Goal: Task Accomplishment & Management: Use online tool/utility

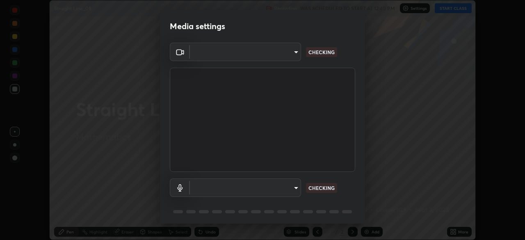
scroll to position [29, 0]
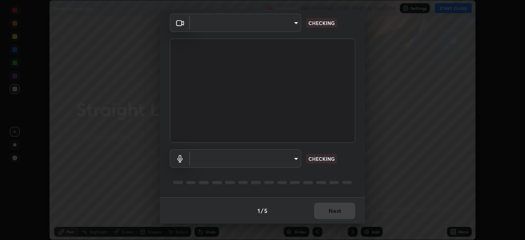
type input "9d859b0dc9df3993e45d71748640ef8916b2c21d6ac1b4416f64a69378af508e"
click at [295, 159] on body "Erase all Straight Line_08 Recording WAS SCHEDULED TO START AT 12:40 PM Setting…" at bounding box center [262, 120] width 525 height 240
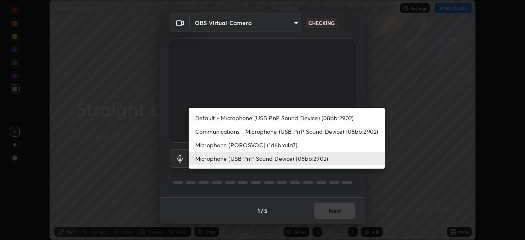
click at [278, 145] on li "Microphone (POROSVOC) (1d6b:a4a7)" at bounding box center [287, 145] width 196 height 14
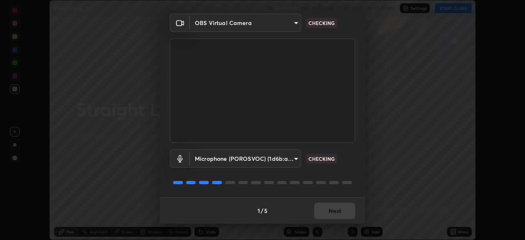
click at [283, 158] on body "Erase all Straight Line_08 Recording WAS SCHEDULED TO START AT 12:40 PM Setting…" at bounding box center [262, 120] width 525 height 240
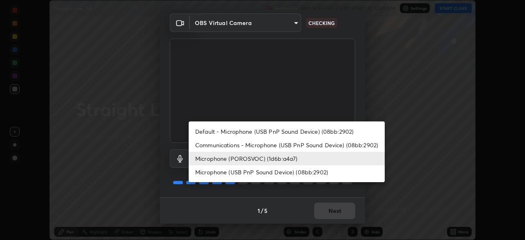
click at [270, 172] on li "Microphone (USB PnP Sound Device) (08bb:2902)" at bounding box center [287, 172] width 196 height 14
type input "4f06c2d6b51db1f9fe48d8ea370b420cdfdc57b065f61fb7ee4703c9f90ad683"
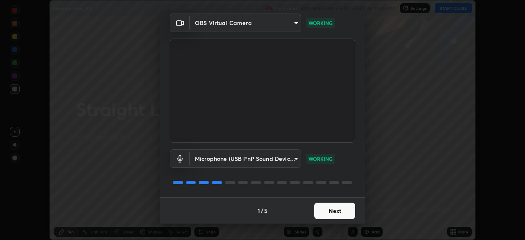
click at [329, 212] on button "Next" at bounding box center [334, 211] width 41 height 16
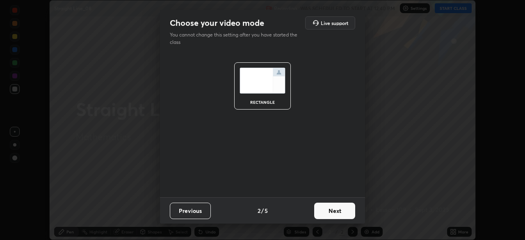
click at [337, 210] on button "Next" at bounding box center [334, 211] width 41 height 16
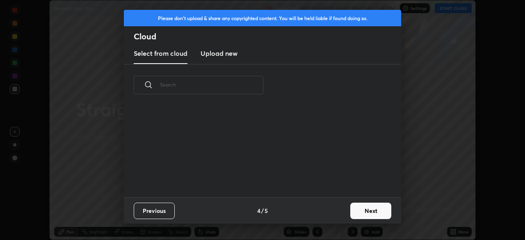
click at [357, 210] on button "Next" at bounding box center [370, 211] width 41 height 16
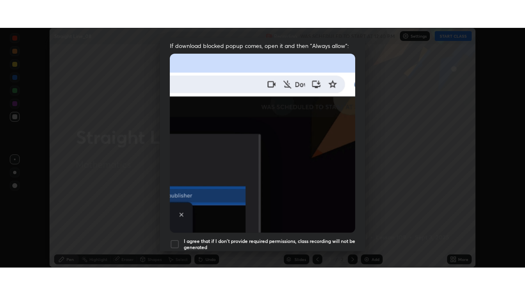
scroll to position [196, 0]
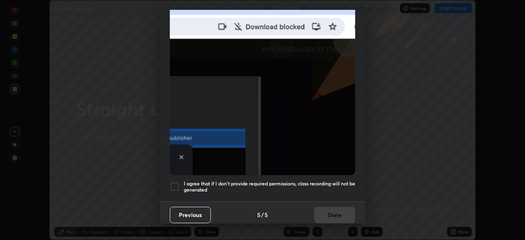
click at [175, 183] on div at bounding box center [175, 187] width 10 height 10
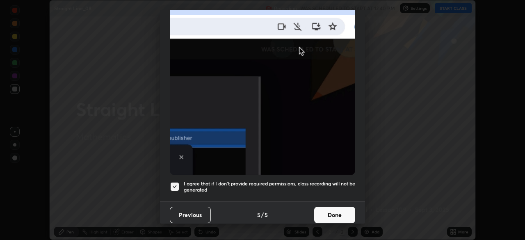
click at [328, 210] on button "Done" at bounding box center [334, 215] width 41 height 16
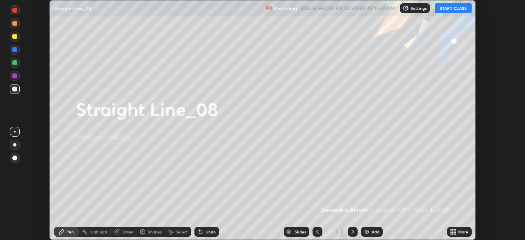
click at [447, 11] on button "START CLASS" at bounding box center [453, 8] width 37 height 10
click at [367, 230] on img at bounding box center [366, 231] width 7 height 7
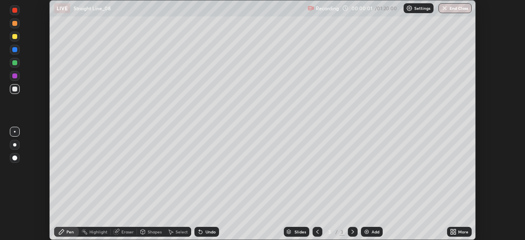
click at [447, 231] on div "More" at bounding box center [459, 232] width 25 height 10
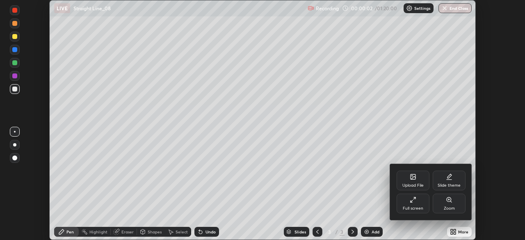
click at [420, 204] on div "Full screen" at bounding box center [413, 204] width 33 height 20
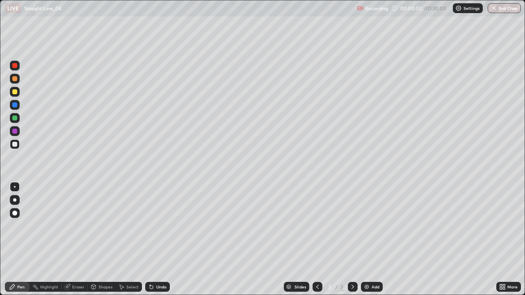
scroll to position [295, 525]
click at [16, 92] on div at bounding box center [14, 91] width 5 height 5
click at [164, 239] on div "Undo" at bounding box center [161, 287] width 10 height 4
click at [159, 239] on div "Undo" at bounding box center [161, 287] width 10 height 4
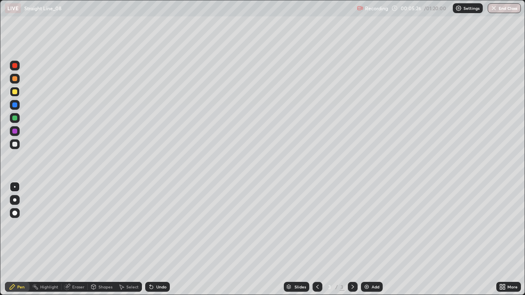
click at [160, 239] on div "Undo" at bounding box center [161, 287] width 10 height 4
click at [165, 239] on div "Undo" at bounding box center [161, 287] width 10 height 4
click at [159, 239] on div "Undo" at bounding box center [157, 287] width 25 height 10
click at [15, 131] on div at bounding box center [14, 131] width 5 height 5
click at [16, 148] on div at bounding box center [15, 144] width 10 height 10
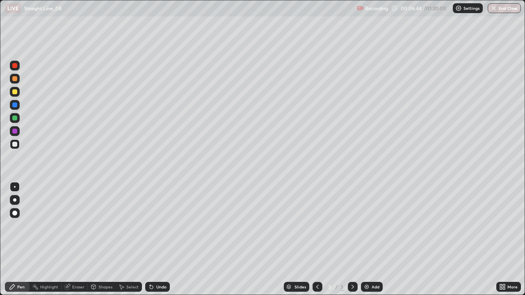
click at [164, 239] on div "Undo" at bounding box center [161, 287] width 10 height 4
click at [161, 239] on div "Undo" at bounding box center [161, 287] width 10 height 4
click at [162, 239] on div "Undo" at bounding box center [161, 287] width 10 height 4
click at [169, 239] on div "Undo" at bounding box center [157, 287] width 25 height 10
click at [369, 239] on div "Add" at bounding box center [372, 287] width 22 height 10
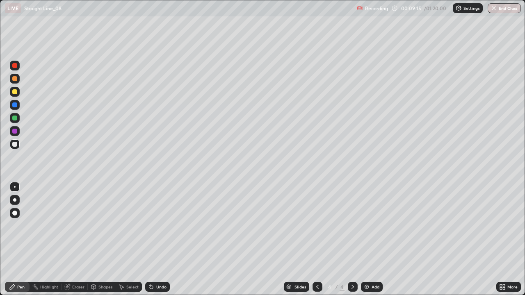
click at [16, 91] on div at bounding box center [14, 91] width 5 height 5
click at [15, 105] on div at bounding box center [14, 105] width 5 height 5
click at [368, 239] on img at bounding box center [366, 287] width 7 height 7
click at [16, 92] on div at bounding box center [14, 91] width 5 height 5
click at [157, 239] on div "Undo" at bounding box center [157, 287] width 25 height 10
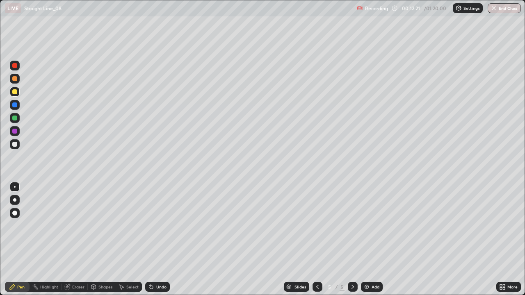
click at [158, 239] on div "Undo" at bounding box center [161, 287] width 10 height 4
click at [160, 239] on div "Undo" at bounding box center [161, 287] width 10 height 4
click at [162, 239] on div "Undo" at bounding box center [161, 287] width 10 height 4
click at [18, 147] on div at bounding box center [15, 144] width 10 height 10
click at [18, 95] on div at bounding box center [15, 92] width 10 height 10
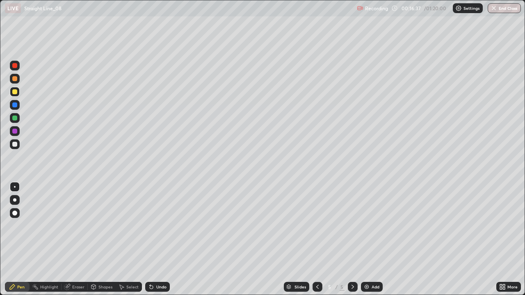
click at [137, 239] on div "Select" at bounding box center [132, 287] width 12 height 4
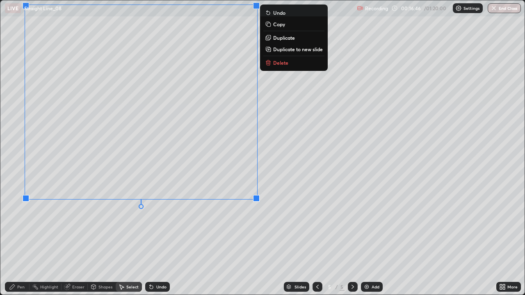
click at [90, 239] on div "0 ° Undo Copy Duplicate Duplicate to new slide Delete" at bounding box center [262, 147] width 524 height 294
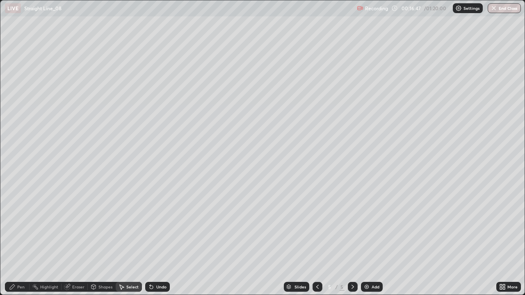
click at [20, 239] on div "Pen" at bounding box center [20, 287] width 7 height 4
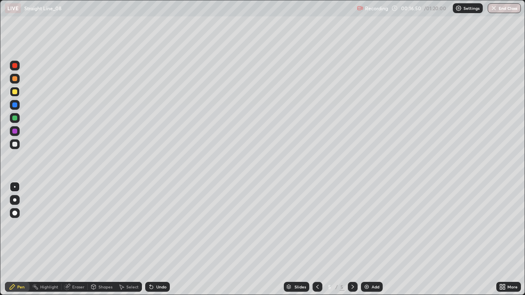
click at [80, 239] on div "Eraser" at bounding box center [78, 287] width 12 height 4
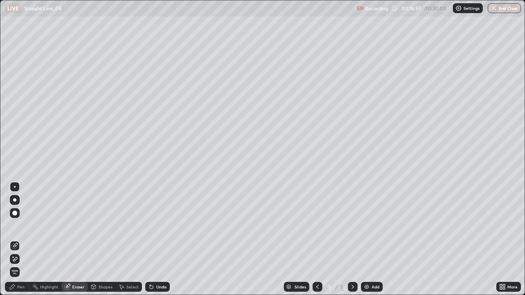
click at [21, 239] on div "Pen" at bounding box center [20, 287] width 7 height 4
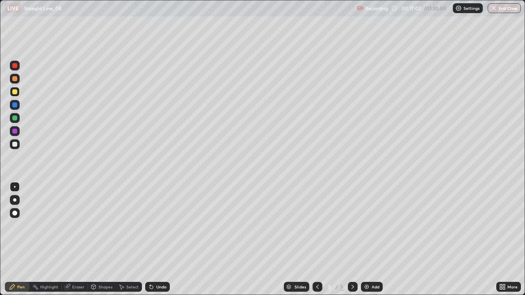
click at [15, 147] on div at bounding box center [15, 144] width 10 height 10
click at [367, 239] on img at bounding box center [366, 287] width 7 height 7
click at [16, 116] on div at bounding box center [14, 118] width 5 height 5
click at [16, 80] on div at bounding box center [14, 78] width 5 height 5
click at [159, 239] on div "Undo" at bounding box center [161, 287] width 10 height 4
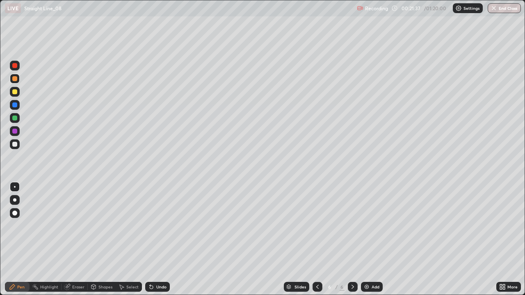
click at [159, 239] on div "Undo" at bounding box center [161, 287] width 10 height 4
click at [156, 239] on div "Undo" at bounding box center [161, 287] width 10 height 4
click at [154, 239] on div "Undo" at bounding box center [157, 287] width 25 height 10
click at [164, 239] on div "Undo" at bounding box center [161, 287] width 10 height 4
click at [16, 145] on div at bounding box center [14, 144] width 5 height 5
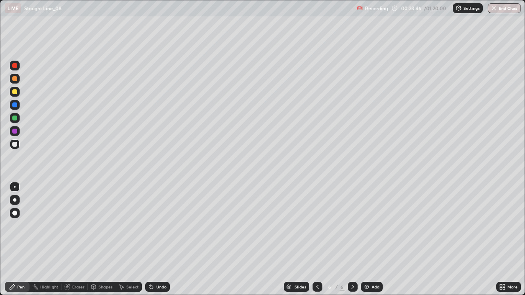
click at [163, 239] on div "Undo" at bounding box center [161, 287] width 10 height 4
click at [16, 119] on div at bounding box center [14, 118] width 5 height 5
click at [18, 94] on div at bounding box center [15, 92] width 10 height 10
click at [18, 107] on div at bounding box center [15, 105] width 10 height 10
click at [162, 239] on div "Undo" at bounding box center [157, 287] width 25 height 10
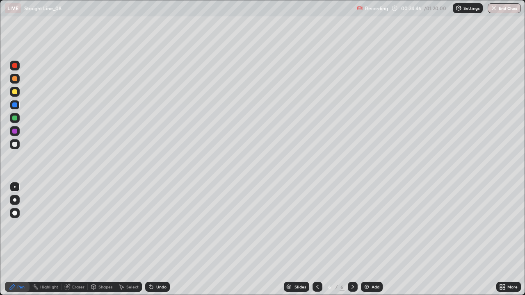
click at [162, 239] on div "Undo" at bounding box center [161, 287] width 10 height 4
click at [87, 239] on div "Eraser" at bounding box center [75, 287] width 26 height 10
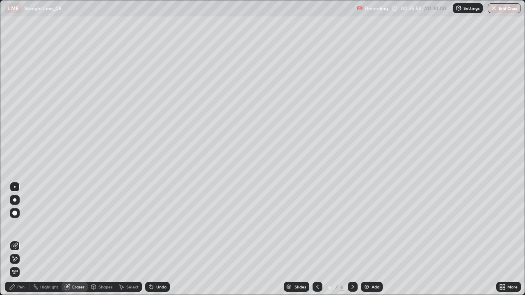
click at [23, 239] on div "Pen" at bounding box center [20, 287] width 7 height 4
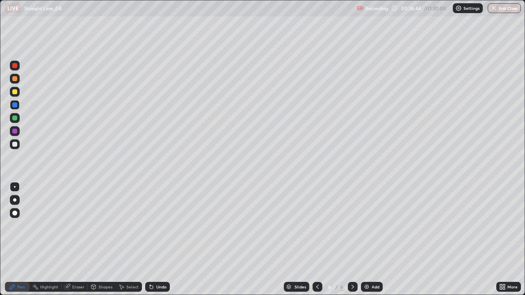
click at [18, 146] on div at bounding box center [15, 144] width 10 height 10
click at [135, 239] on div "Select" at bounding box center [132, 287] width 12 height 4
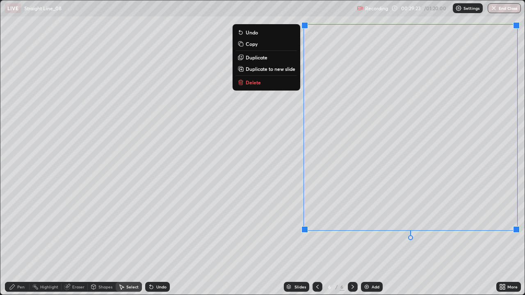
click at [271, 84] on button "Delete" at bounding box center [266, 83] width 61 height 10
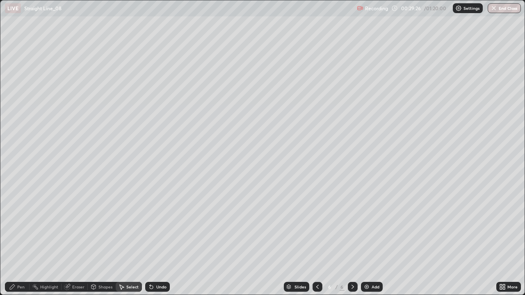
click at [19, 239] on div "Pen" at bounding box center [17, 287] width 25 height 10
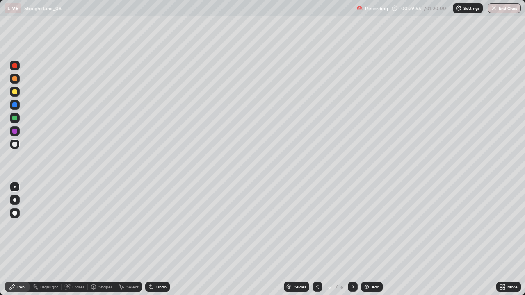
click at [162, 239] on div "Undo" at bounding box center [161, 287] width 10 height 4
click at [157, 239] on div "Undo" at bounding box center [157, 287] width 25 height 10
click at [167, 239] on div "Undo" at bounding box center [157, 287] width 25 height 10
click at [164, 239] on div "Undo" at bounding box center [161, 287] width 10 height 4
click at [80, 239] on div "Eraser" at bounding box center [78, 287] width 12 height 4
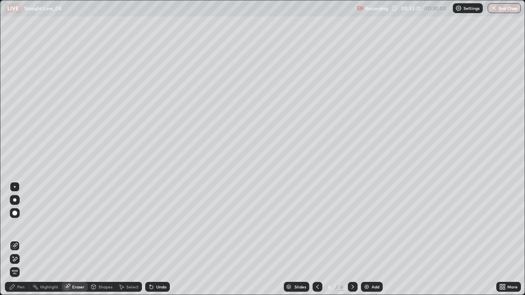
click at [133, 239] on div "Select" at bounding box center [132, 287] width 12 height 4
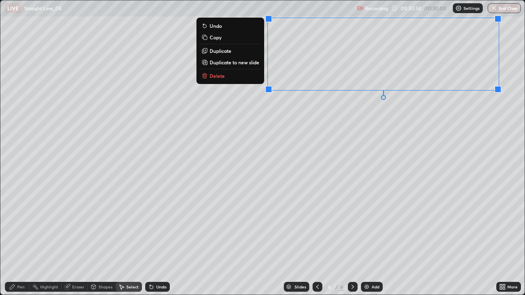
click at [258, 80] on button "Delete" at bounding box center [230, 76] width 61 height 10
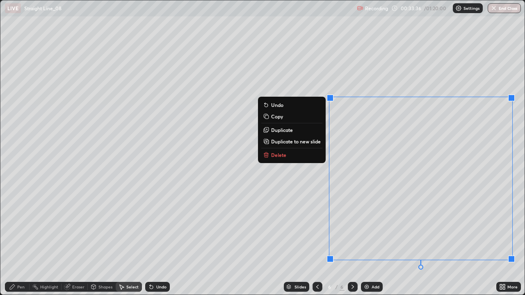
click at [312, 155] on button "Delete" at bounding box center [291, 155] width 61 height 10
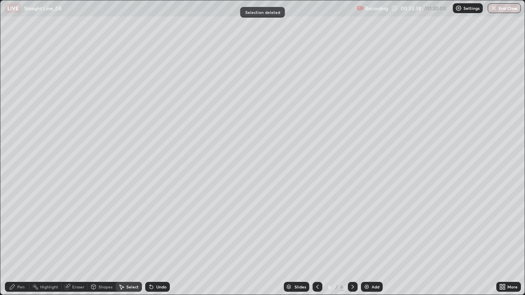
click at [47, 239] on div "Highlight" at bounding box center [49, 287] width 18 height 4
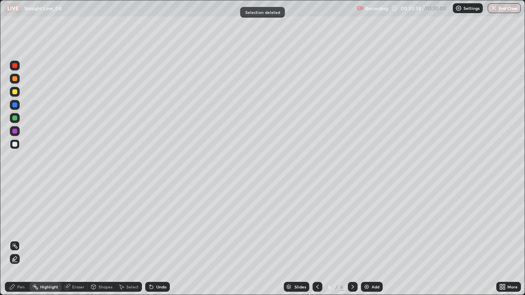
click at [75, 239] on div "Eraser" at bounding box center [78, 287] width 12 height 4
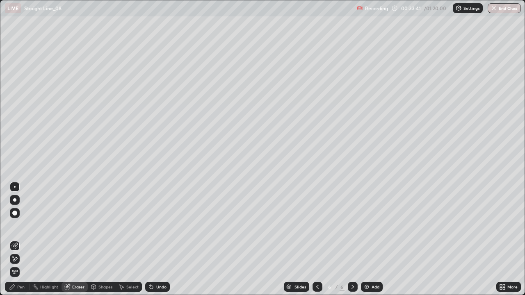
click at [21, 239] on div "Pen" at bounding box center [20, 287] width 7 height 4
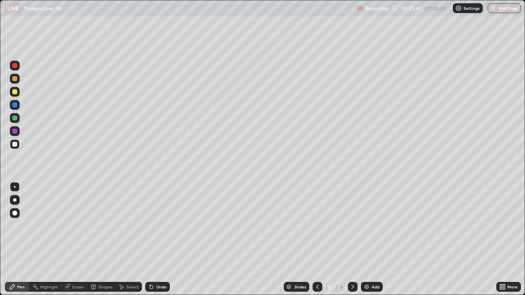
click at [33, 239] on circle at bounding box center [33, 285] width 1 height 1
click at [18, 119] on div at bounding box center [15, 118] width 10 height 10
click at [25, 239] on div "Pen" at bounding box center [17, 287] width 25 height 10
click at [16, 93] on div at bounding box center [14, 91] width 5 height 5
click at [352, 239] on icon at bounding box center [352, 287] width 7 height 7
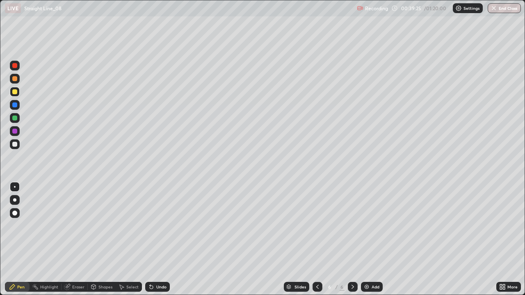
click at [353, 239] on icon at bounding box center [352, 287] width 7 height 7
click at [368, 239] on img at bounding box center [366, 287] width 7 height 7
click at [14, 117] on div at bounding box center [14, 118] width 5 height 5
click at [317, 239] on icon at bounding box center [317, 287] width 7 height 7
click at [128, 239] on div "Select" at bounding box center [132, 287] width 12 height 4
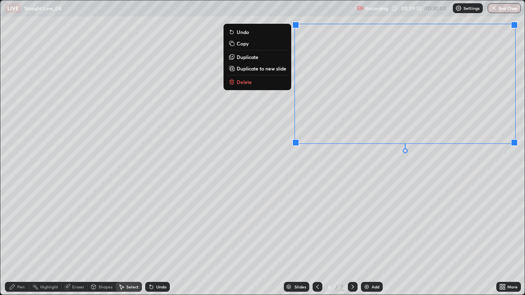
click at [268, 84] on button "Delete" at bounding box center [257, 82] width 61 height 10
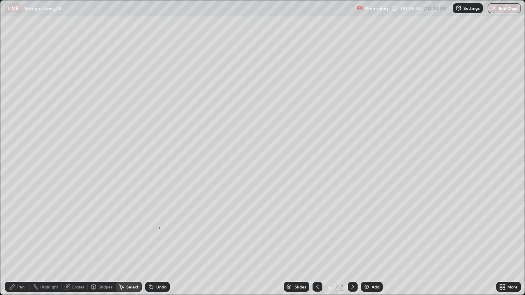
click at [159, 227] on div "0 ° Undo Copy Duplicate Duplicate to new slide Delete" at bounding box center [262, 147] width 524 height 294
click at [215, 229] on div "0 ° Undo Copy Duplicate Duplicate to new slide Delete" at bounding box center [262, 147] width 524 height 294
click at [23, 239] on div "Pen" at bounding box center [20, 287] width 7 height 4
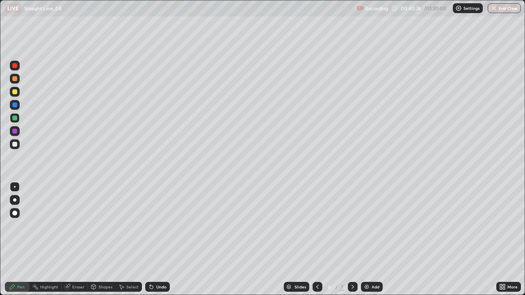
click at [166, 239] on div "Undo" at bounding box center [157, 287] width 25 height 10
click at [164, 239] on div "Undo" at bounding box center [161, 287] width 10 height 4
click at [166, 239] on div "Undo" at bounding box center [157, 287] width 25 height 10
click at [165, 239] on div "Undo" at bounding box center [157, 287] width 25 height 10
click at [162, 239] on div "Undo" at bounding box center [157, 287] width 25 height 10
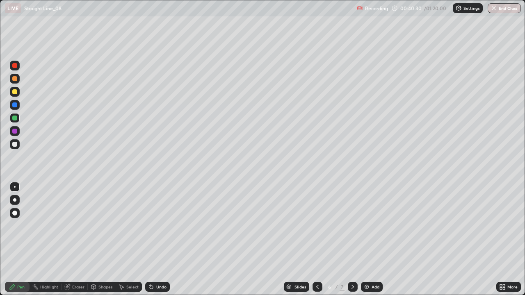
click at [163, 239] on div "Undo" at bounding box center [161, 287] width 10 height 4
click at [376, 239] on div "Add" at bounding box center [376, 287] width 8 height 4
click at [16, 92] on div at bounding box center [14, 91] width 5 height 5
click at [18, 144] on div at bounding box center [15, 144] width 10 height 10
click at [18, 121] on div at bounding box center [15, 118] width 10 height 10
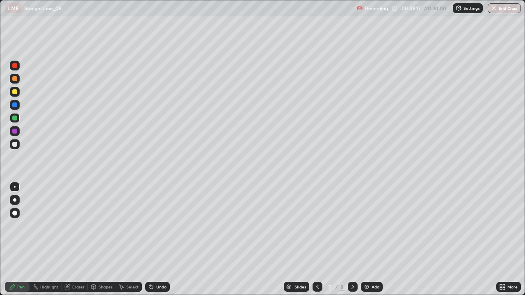
click at [18, 82] on div at bounding box center [15, 79] width 10 height 10
click at [352, 239] on icon at bounding box center [352, 287] width 7 height 7
click at [16, 93] on div at bounding box center [14, 91] width 5 height 5
click at [14, 105] on div at bounding box center [14, 105] width 5 height 5
click at [17, 119] on div at bounding box center [14, 118] width 5 height 5
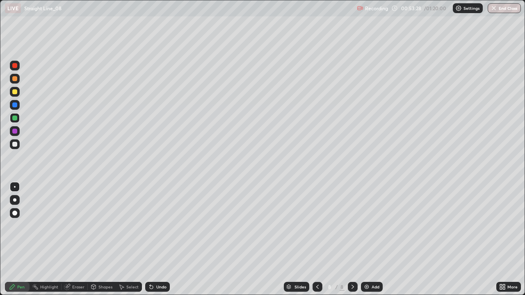
click at [81, 239] on div "Eraser" at bounding box center [78, 287] width 12 height 4
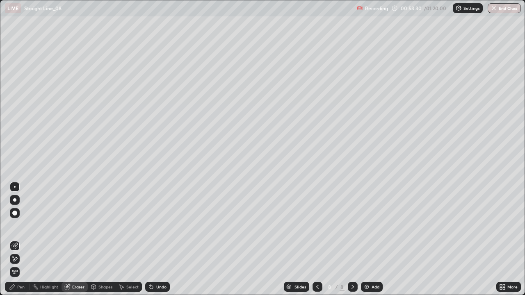
click at [24, 239] on div "Pen" at bounding box center [20, 287] width 7 height 4
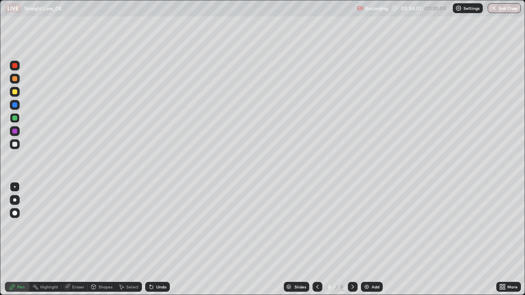
click at [18, 94] on div at bounding box center [15, 92] width 10 height 10
click at [80, 239] on div "Eraser" at bounding box center [78, 287] width 12 height 4
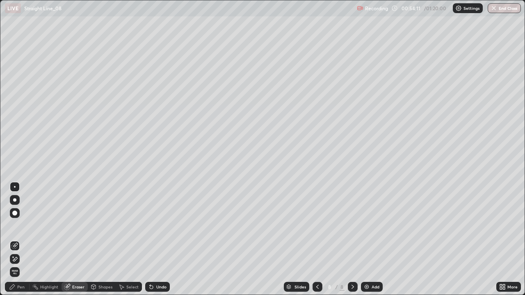
click at [19, 239] on div "Pen" at bounding box center [20, 287] width 7 height 4
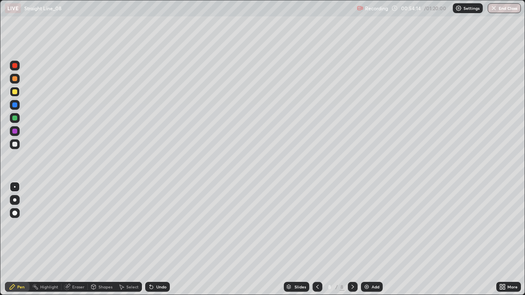
click at [77, 239] on div "Eraser" at bounding box center [78, 287] width 12 height 4
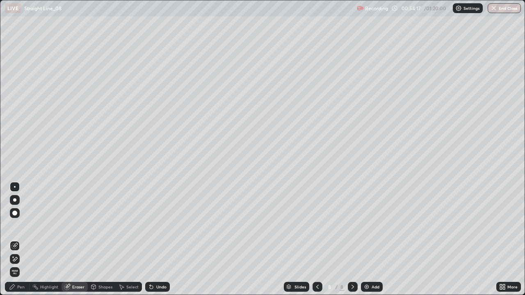
click at [22, 239] on div "Pen" at bounding box center [20, 287] width 7 height 4
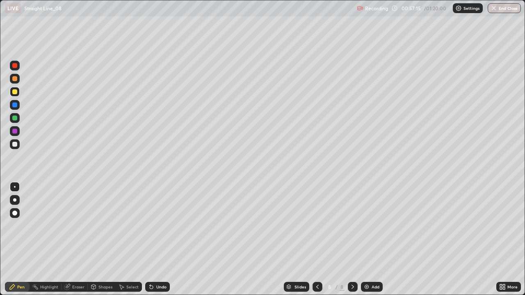
click at [372, 239] on div "Add" at bounding box center [376, 287] width 8 height 4
click at [18, 80] on div at bounding box center [15, 79] width 10 height 10
click at [17, 95] on div at bounding box center [15, 92] width 10 height 10
click at [17, 105] on div at bounding box center [14, 105] width 5 height 5
click at [161, 239] on div "Undo" at bounding box center [161, 287] width 10 height 4
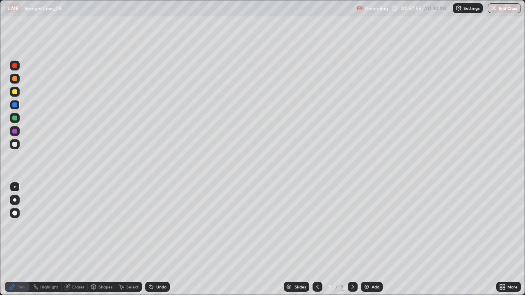
click at [162, 239] on div "Undo" at bounding box center [161, 287] width 10 height 4
click at [15, 92] on div at bounding box center [14, 91] width 5 height 5
click at [15, 118] on div at bounding box center [14, 118] width 5 height 5
click at [152, 239] on icon at bounding box center [151, 287] width 7 height 7
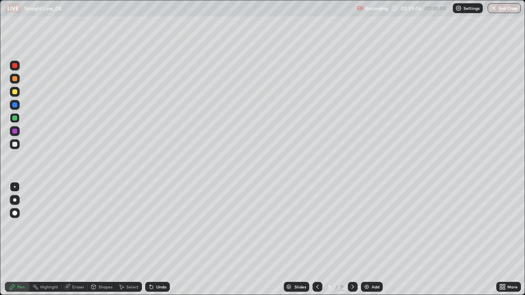
click at [167, 239] on div "Undo" at bounding box center [157, 287] width 25 height 10
click at [168, 239] on div "Undo" at bounding box center [157, 287] width 25 height 10
click at [366, 239] on div "Add" at bounding box center [372, 287] width 22 height 10
click at [16, 145] on div at bounding box center [14, 144] width 5 height 5
click at [164, 239] on div "Undo" at bounding box center [157, 287] width 25 height 10
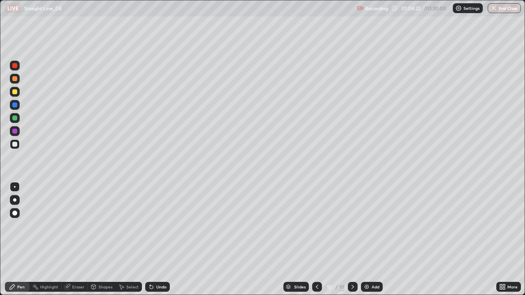
click at [160, 239] on div "Undo" at bounding box center [161, 287] width 10 height 4
click at [160, 239] on div "Undo" at bounding box center [157, 287] width 25 height 10
click at [82, 239] on div "Eraser" at bounding box center [78, 287] width 12 height 4
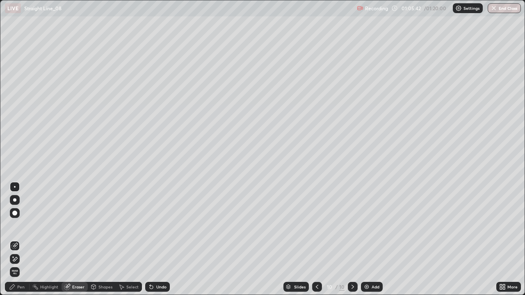
click at [25, 239] on div "Pen" at bounding box center [17, 287] width 25 height 10
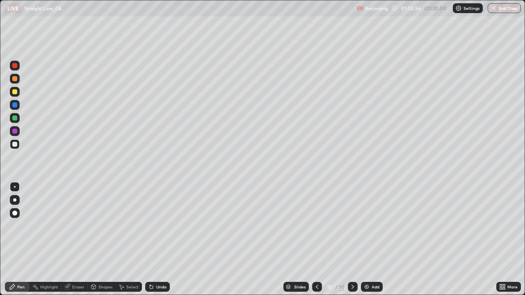
click at [369, 239] on div "Add" at bounding box center [372, 287] width 22 height 10
click at [18, 93] on div at bounding box center [15, 92] width 10 height 10
click at [158, 239] on div "Undo" at bounding box center [161, 287] width 10 height 4
click at [163, 239] on div "Undo" at bounding box center [161, 287] width 10 height 4
click at [16, 146] on div at bounding box center [14, 144] width 5 height 5
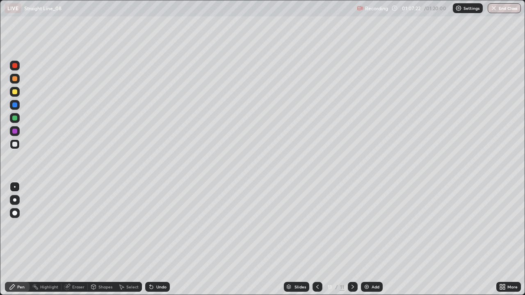
click at [15, 105] on div at bounding box center [14, 105] width 5 height 5
click at [156, 239] on div "Undo" at bounding box center [157, 287] width 25 height 10
click at [156, 239] on div "Undo" at bounding box center [161, 287] width 10 height 4
click at [150, 239] on icon at bounding box center [151, 287] width 3 height 3
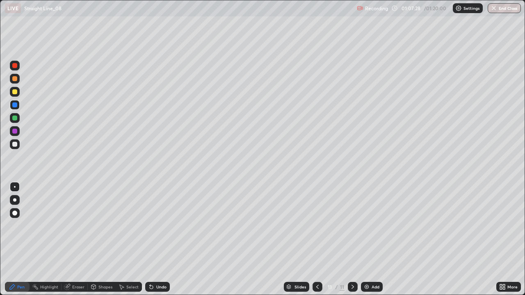
click at [150, 239] on icon at bounding box center [151, 287] width 3 height 3
click at [154, 239] on div "Undo" at bounding box center [157, 287] width 25 height 10
click at [12, 96] on div at bounding box center [15, 92] width 10 height 10
click at [14, 147] on div at bounding box center [15, 144] width 10 height 10
click at [15, 105] on div at bounding box center [14, 105] width 5 height 5
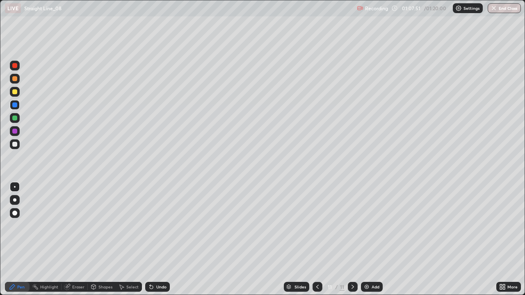
click at [18, 94] on div at bounding box center [15, 92] width 10 height 10
click at [155, 239] on div "Undo" at bounding box center [157, 287] width 25 height 10
click at [159, 239] on div "Undo" at bounding box center [157, 287] width 25 height 10
click at [161, 239] on div "Undo" at bounding box center [161, 287] width 10 height 4
click at [163, 239] on div "Undo" at bounding box center [161, 287] width 10 height 4
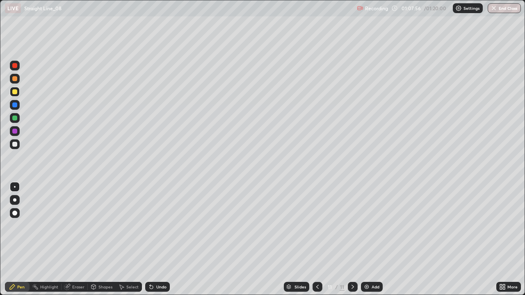
click at [164, 239] on div "Undo" at bounding box center [161, 287] width 10 height 4
click at [83, 239] on div "Eraser" at bounding box center [75, 287] width 26 height 10
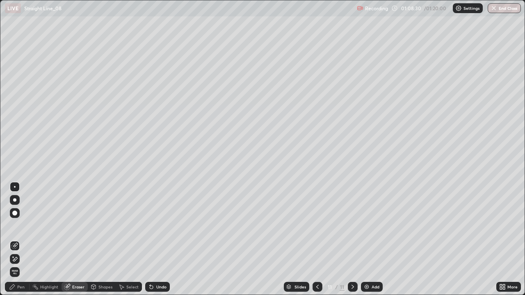
click at [19, 239] on div "Pen" at bounding box center [20, 287] width 7 height 4
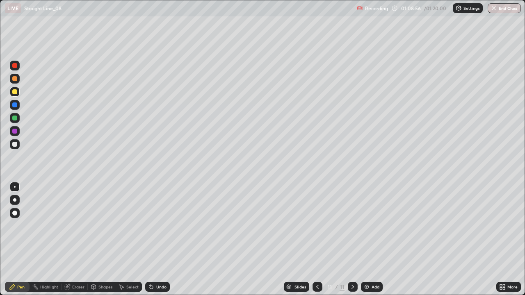
click at [139, 239] on div "Select" at bounding box center [129, 287] width 26 height 10
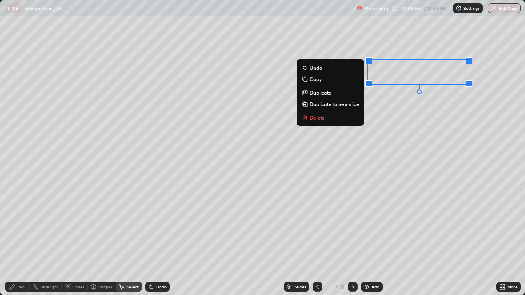
click at [346, 119] on button "Delete" at bounding box center [330, 118] width 61 height 10
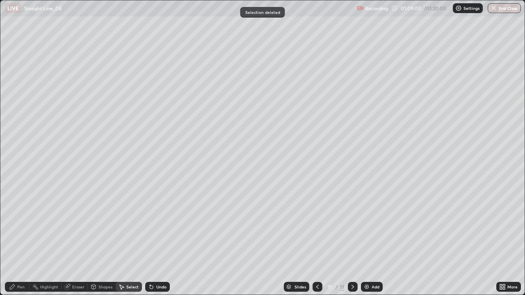
click at [22, 239] on div "Pen" at bounding box center [20, 287] width 7 height 4
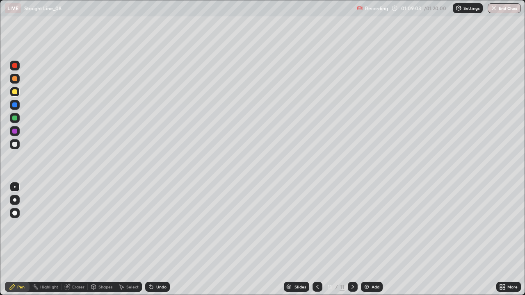
click at [18, 81] on div at bounding box center [15, 79] width 10 height 10
click at [141, 239] on div "Select" at bounding box center [129, 287] width 26 height 10
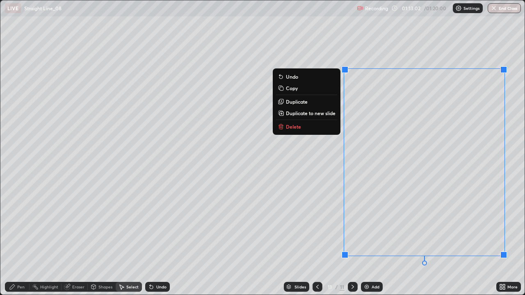
click at [321, 131] on button "Delete" at bounding box center [306, 127] width 61 height 10
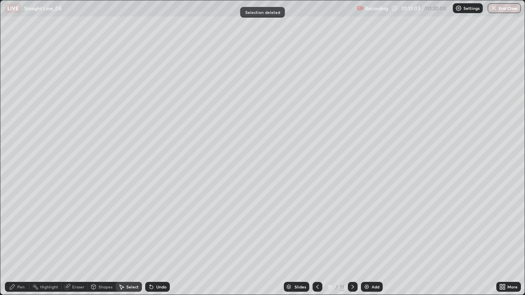
click at [34, 239] on circle at bounding box center [34, 284] width 1 height 1
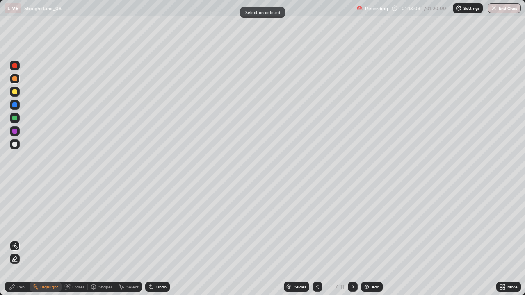
click at [80, 239] on div "Eraser" at bounding box center [78, 287] width 12 height 4
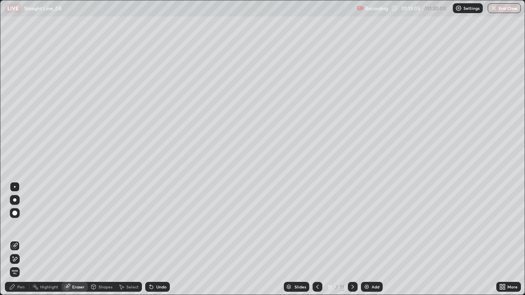
click at [28, 239] on div "Pen" at bounding box center [17, 287] width 25 height 10
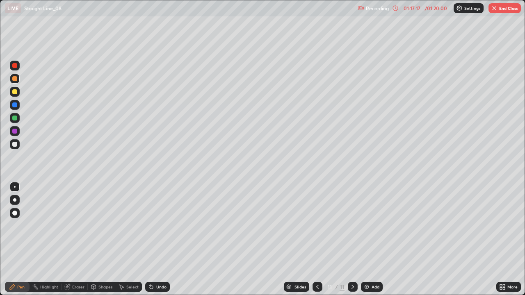
click at [505, 11] on button "End Class" at bounding box center [504, 8] width 32 height 10
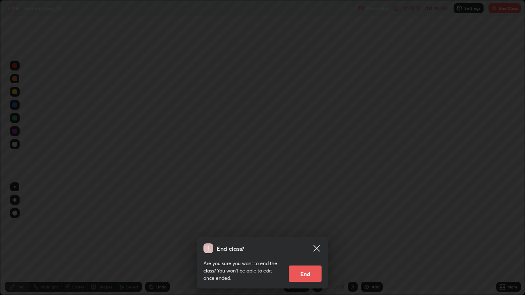
click at [308, 239] on button "End" at bounding box center [305, 274] width 33 height 16
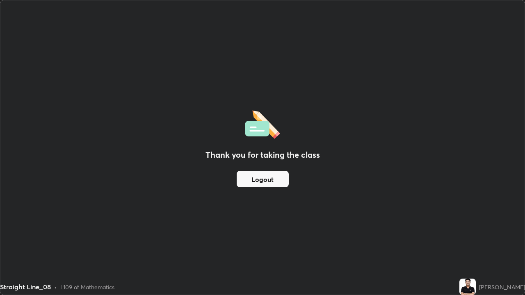
click at [258, 181] on button "Logout" at bounding box center [263, 179] width 52 height 16
click at [247, 183] on button "Logout" at bounding box center [263, 179] width 52 height 16
